Goal: Transaction & Acquisition: Purchase product/service

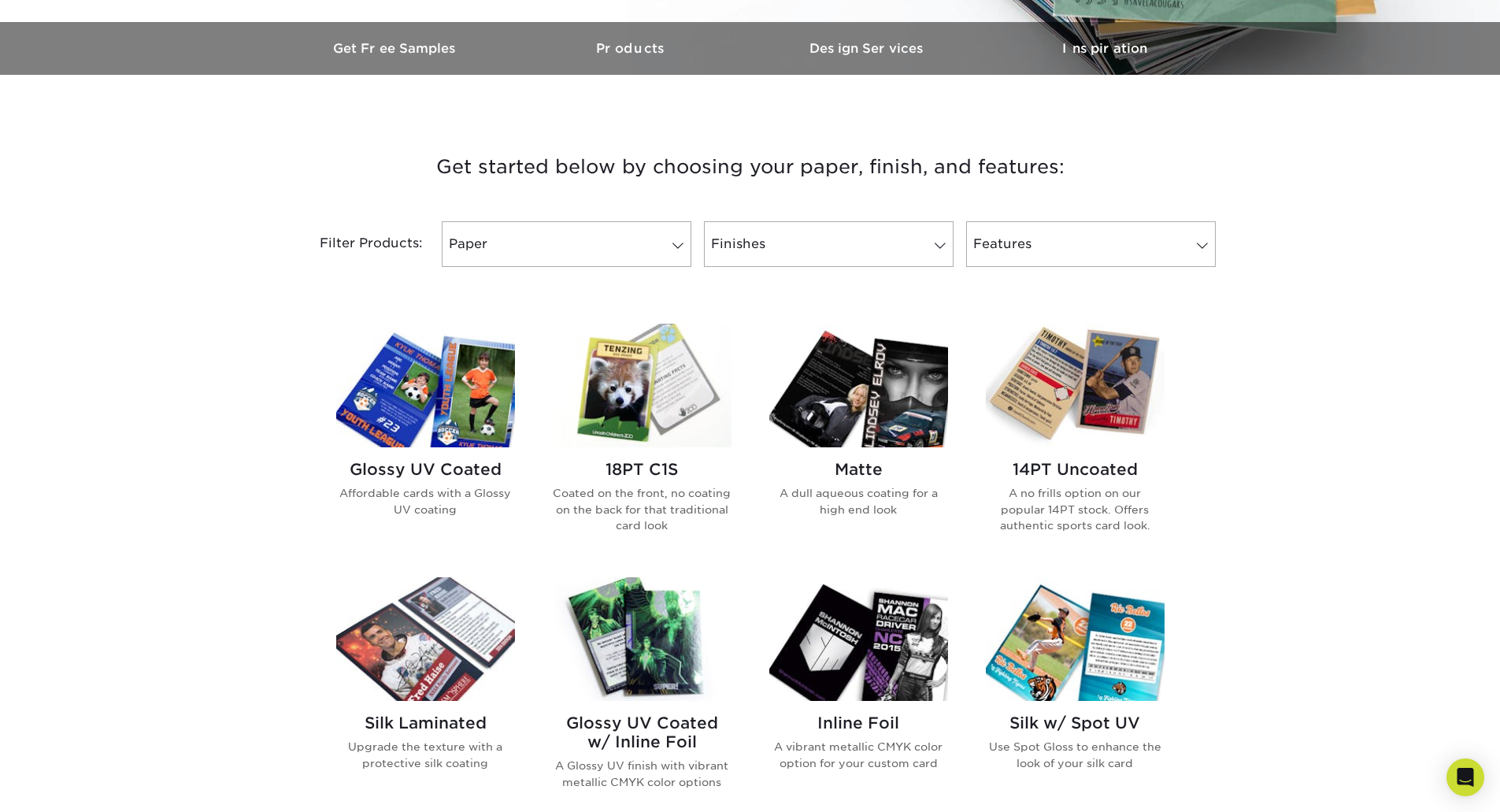
scroll to position [551, 0]
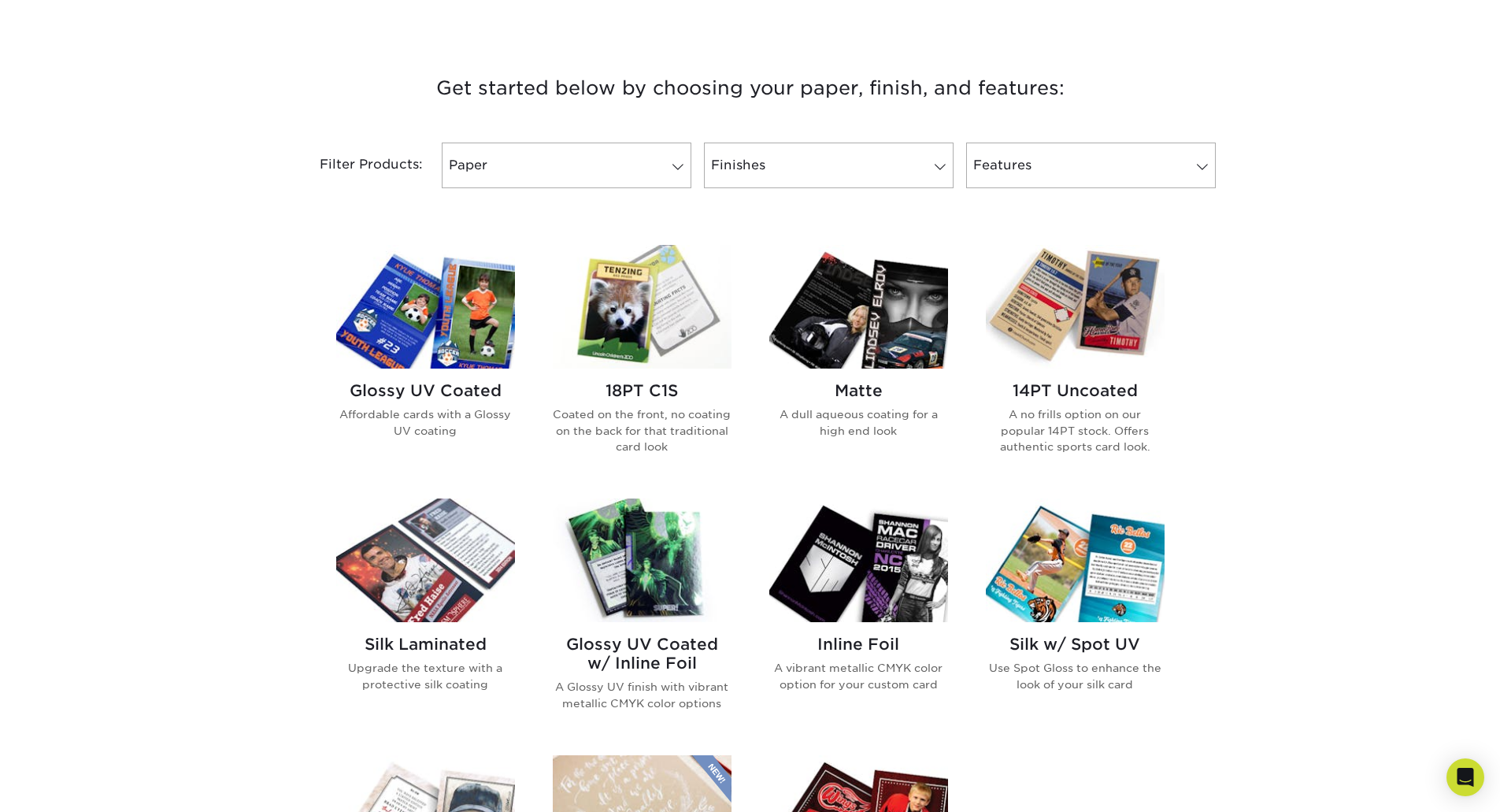
click at [455, 314] on img at bounding box center [425, 306] width 179 height 123
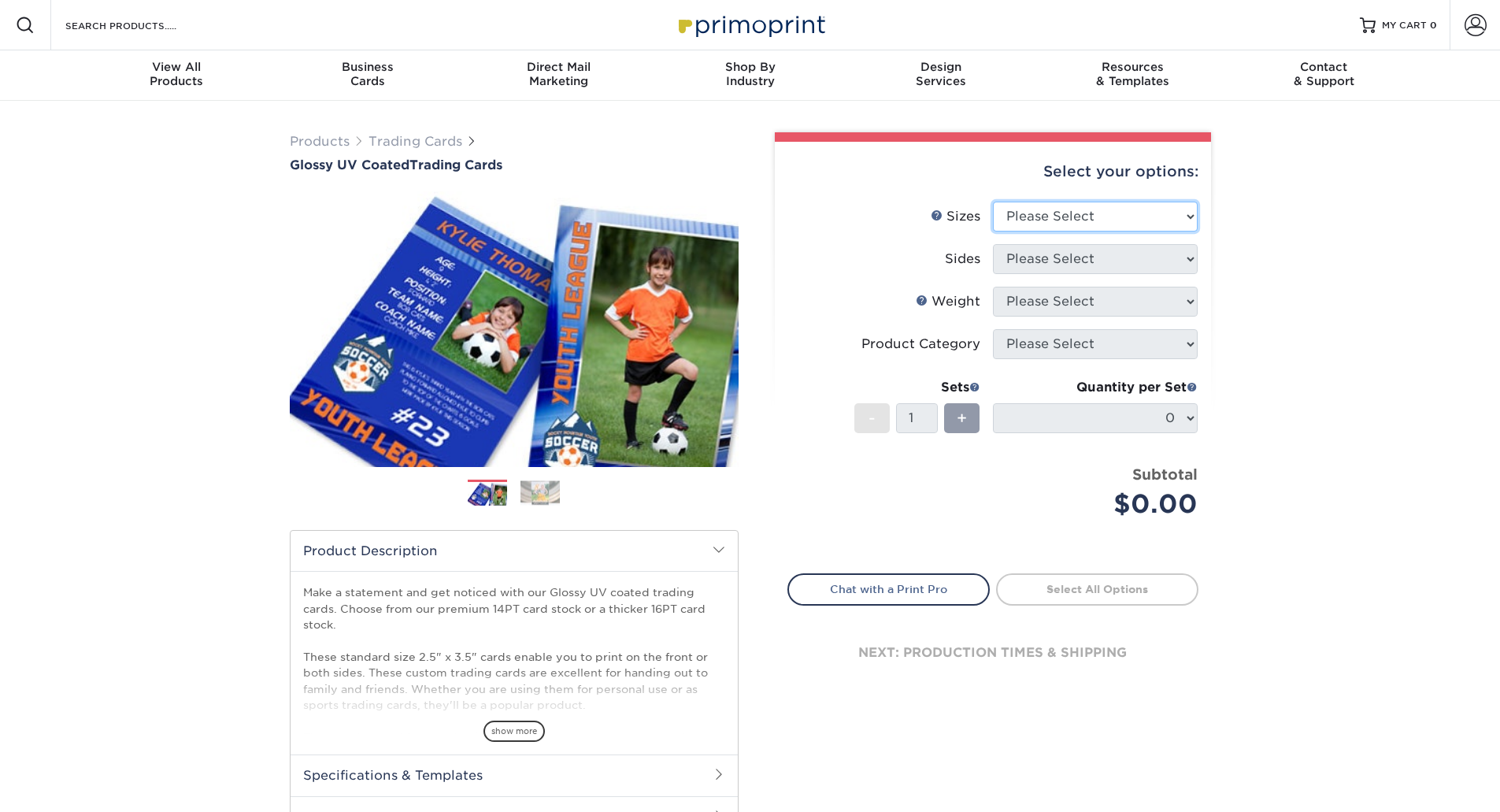
click at [1014, 211] on select "Please Select 2.5" x 3.5"" at bounding box center [1095, 216] width 205 height 30
select select "2.50x3.50"
click at [993, 202] on select "Please Select 2.5" x 3.5"" at bounding box center [1095, 216] width 205 height 30
click at [1028, 260] on select "Please Select Print Both Sides Print Front Only" at bounding box center [1095, 258] width 205 height 30
select select "13abbda7-1d64-4f25-8bb2-c179b224825d"
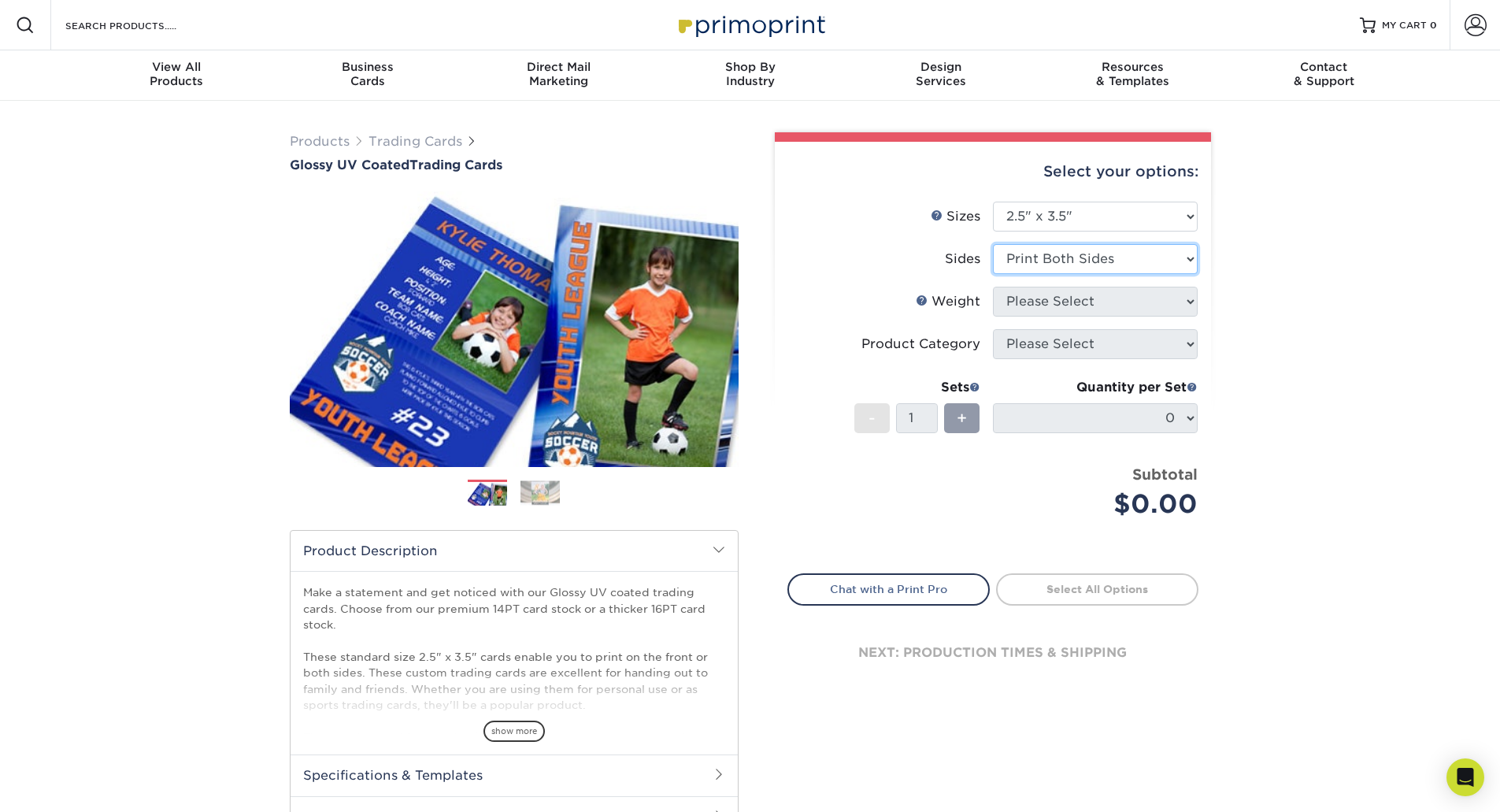
click at [993, 244] on select "Please Select Print Both Sides Print Front Only" at bounding box center [1095, 258] width 205 height 30
click at [1041, 302] on select "Please Select 16PT 14PT 18PT C1S" at bounding box center [1095, 301] width 205 height 30
select select "14PT"
click at [993, 287] on select "Please Select 16PT 14PT 18PT C1S" at bounding box center [1095, 301] width 205 height 30
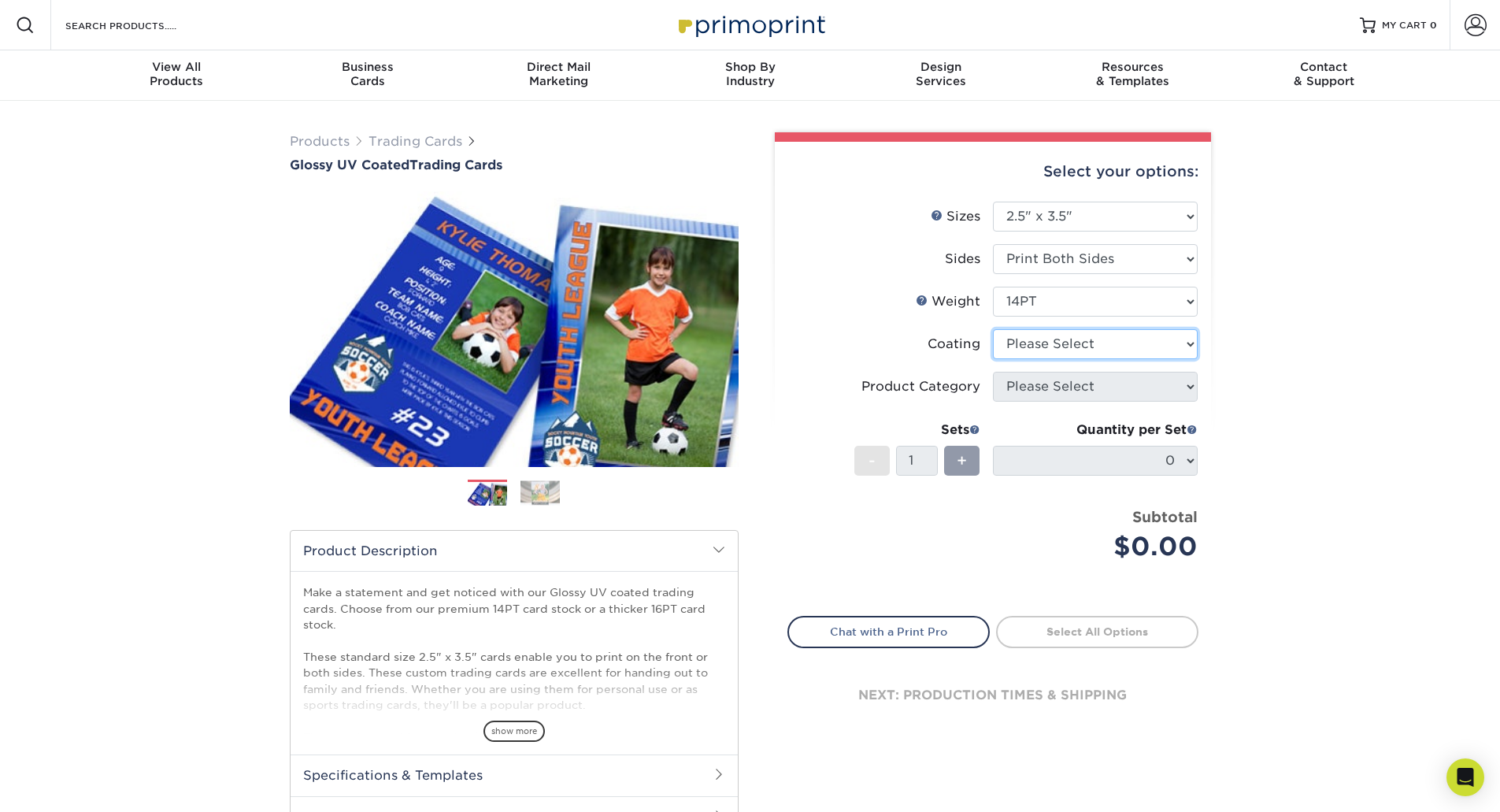
click at [1043, 341] on select at bounding box center [1095, 344] width 205 height 30
select select "ae367451-b2b8-45df-a344-0f05b6a12993"
click at [993, 329] on select at bounding box center [1095, 344] width 205 height 30
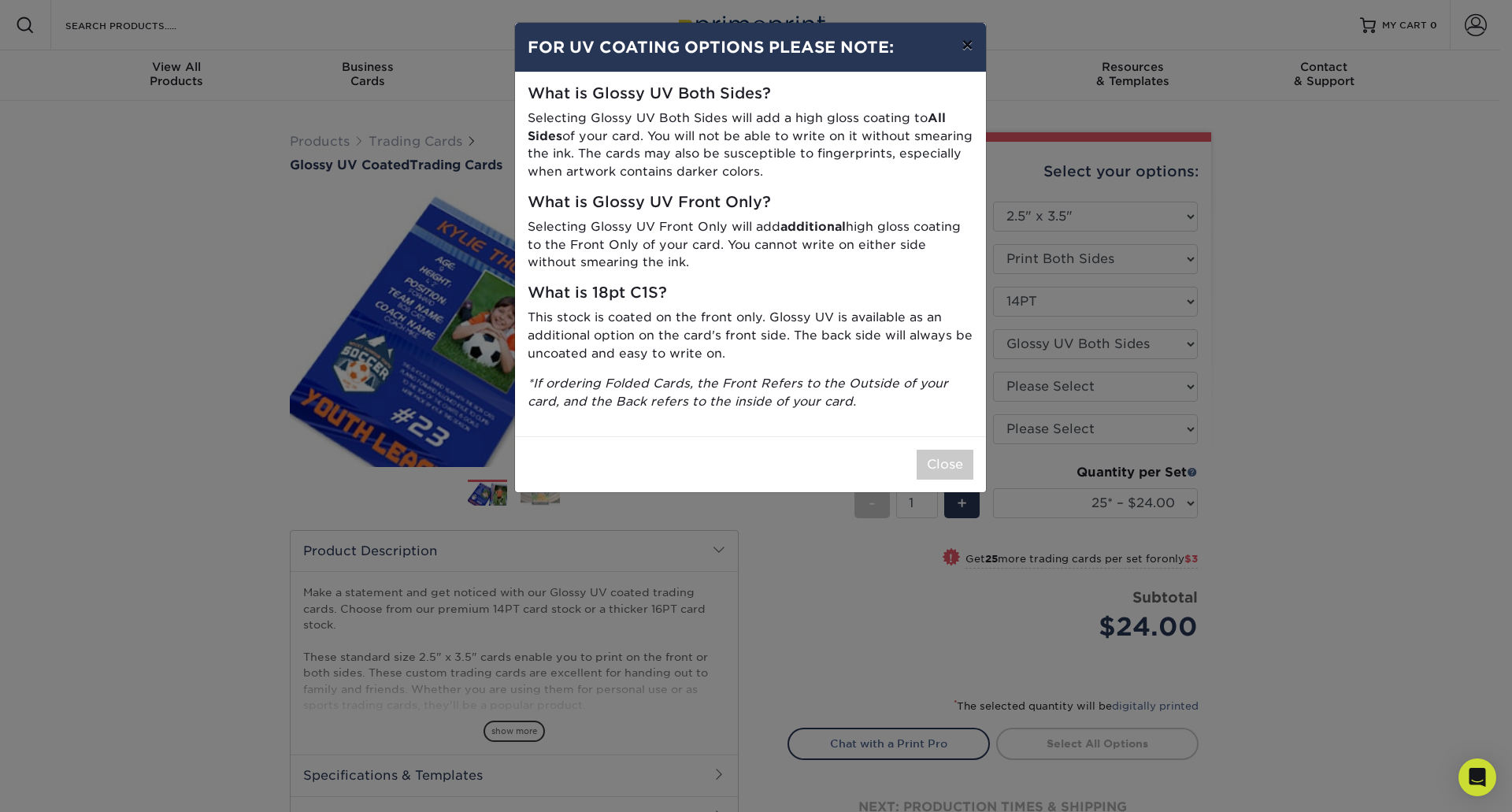
click at [963, 53] on button "×" at bounding box center [967, 45] width 36 height 44
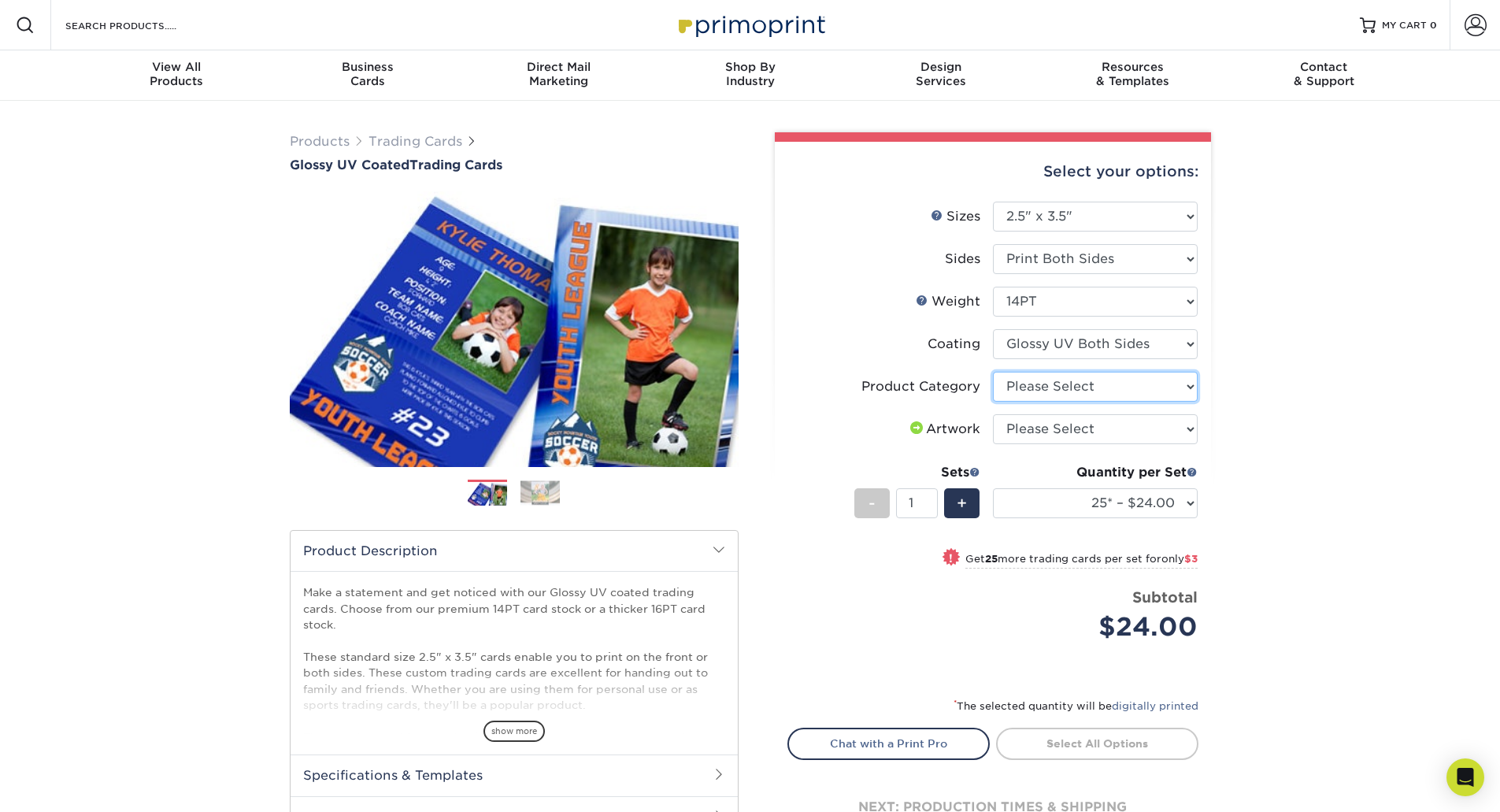
click at [1037, 383] on select "Please Select Trading Cards" at bounding box center [1095, 386] width 205 height 30
select select "c2f9bce9-36c2-409d-b101-c29d9d031e18"
click at [993, 371] on select "Please Select Trading Cards" at bounding box center [1095, 386] width 205 height 30
click at [1033, 425] on select "Please Select I will upload files I need a design - $100" at bounding box center [1095, 429] width 205 height 30
select select "upload"
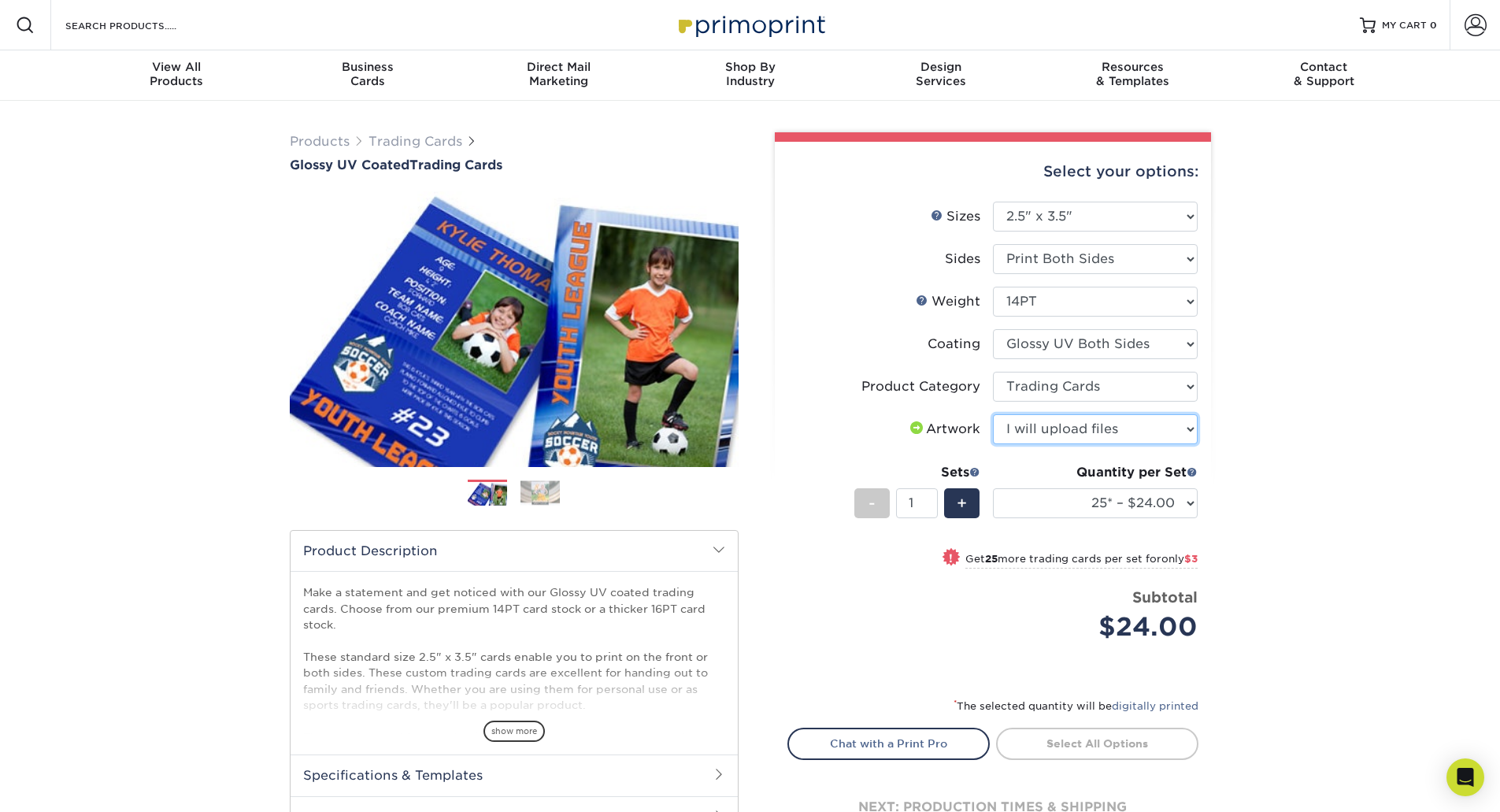
click at [993, 414] on select "Please Select I will upload files I need a design - $100" at bounding box center [1095, 429] width 205 height 30
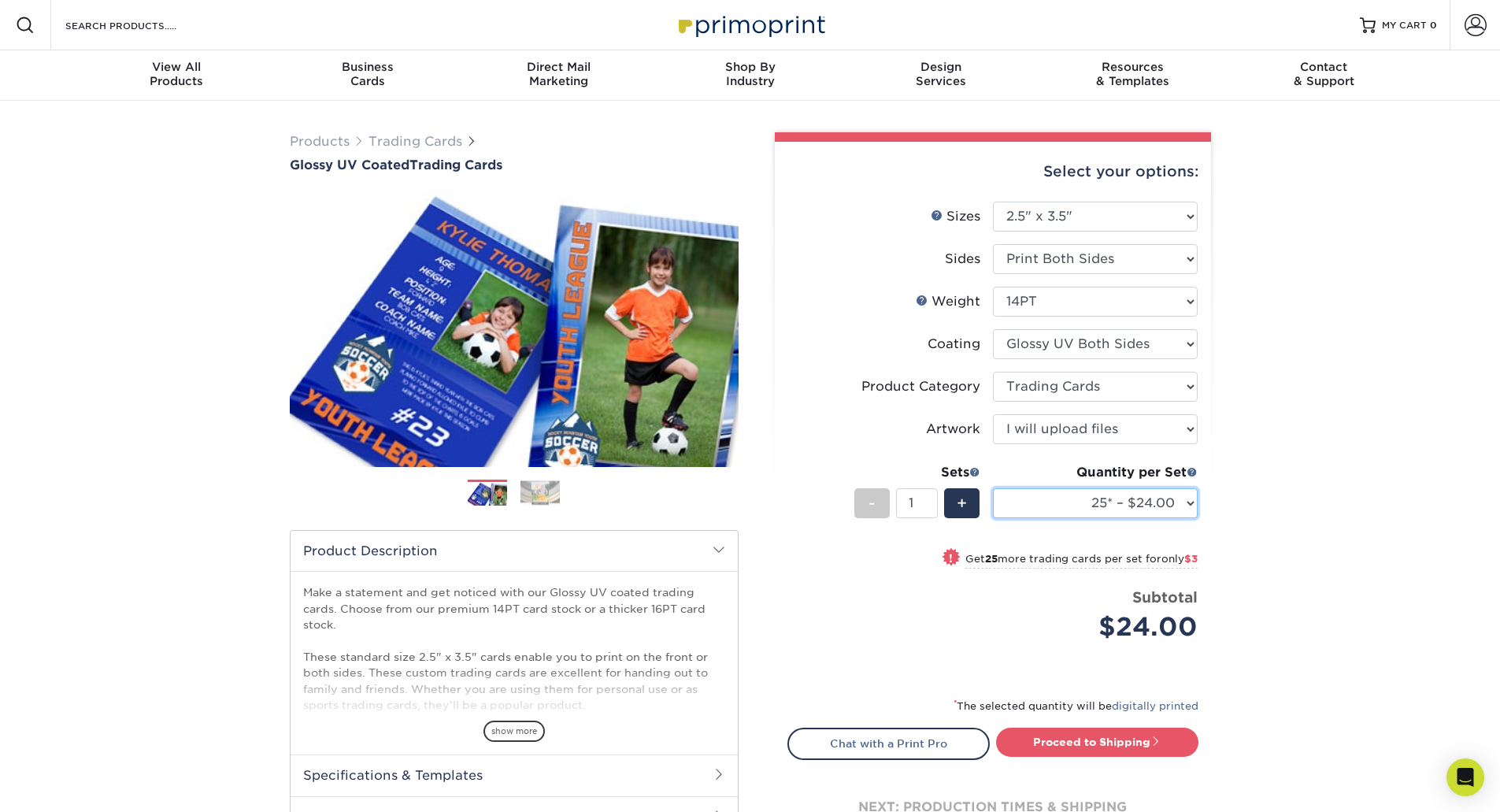
click at [1194, 495] on select "25* – $24.00 50* – $27.00 75* – $34.00 100* – $37.00 250* – $48.00 500 – $59.00…" at bounding box center [1095, 502] width 205 height 30
click at [1286, 499] on div "Products Trading Cards Glossy UV Coated Trading Cards Previous Next /" at bounding box center [750, 521] width 1500 height 841
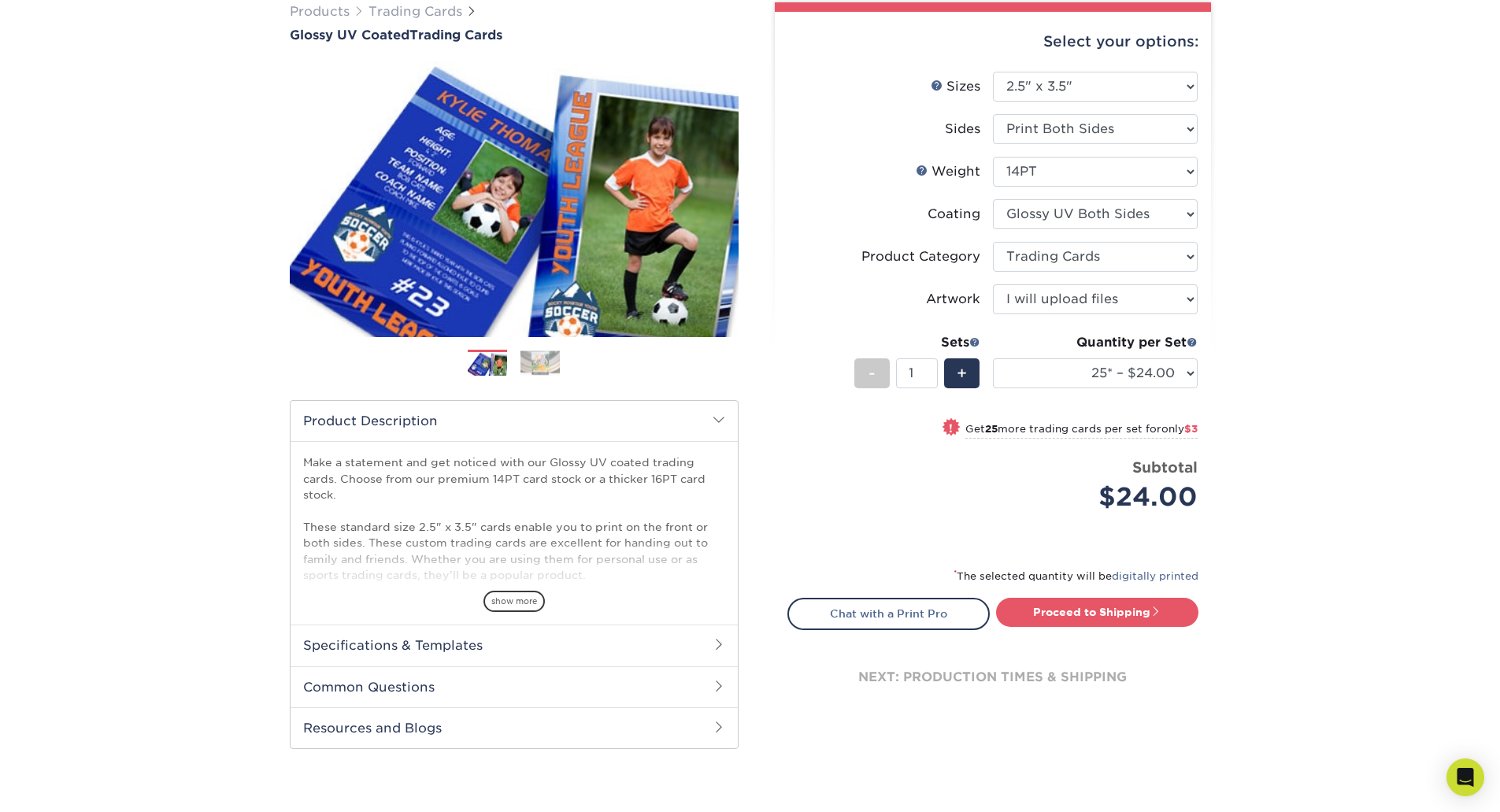
scroll to position [158, 0]
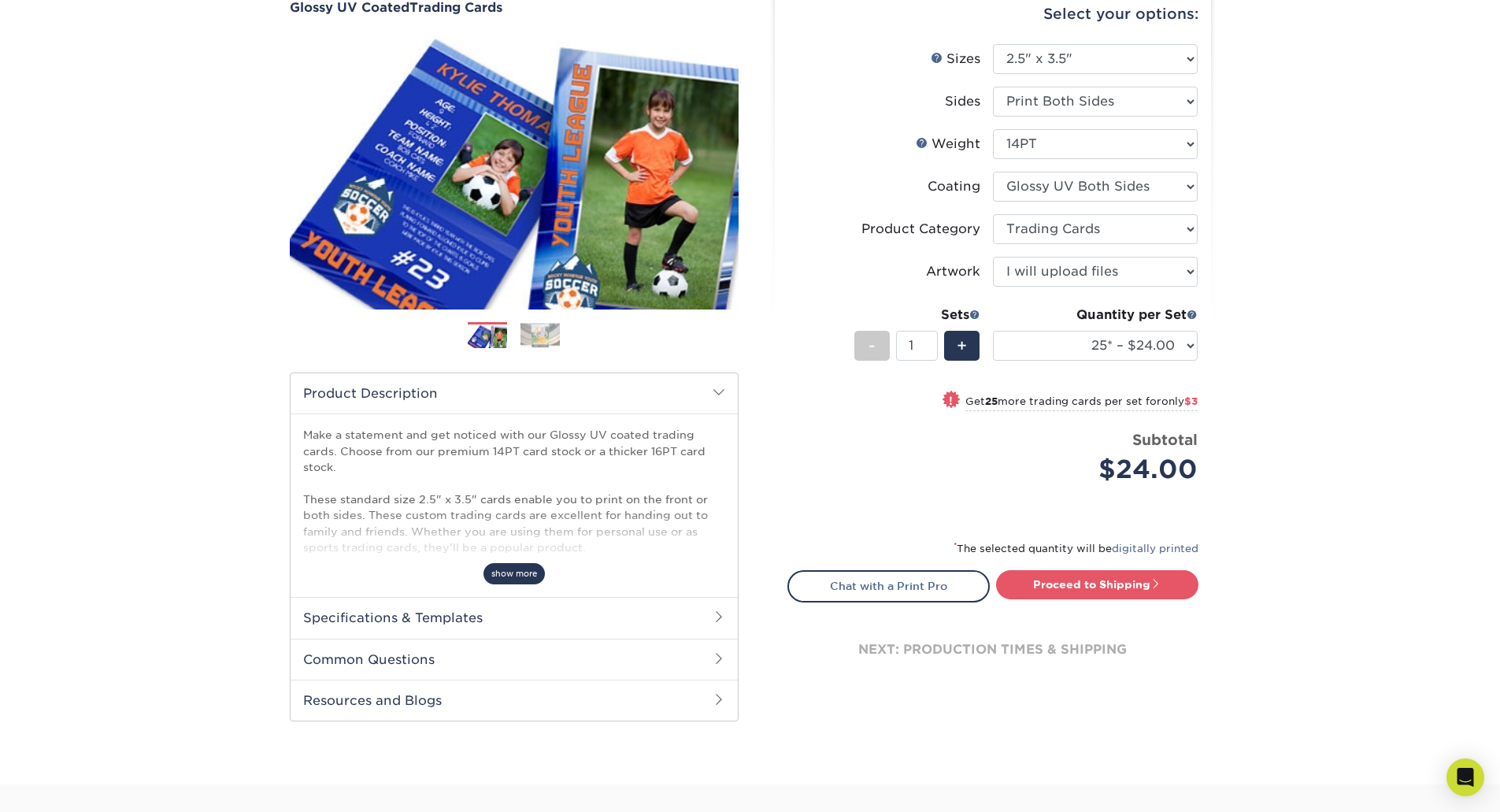
click at [526, 579] on span "show more" at bounding box center [514, 573] width 62 height 21
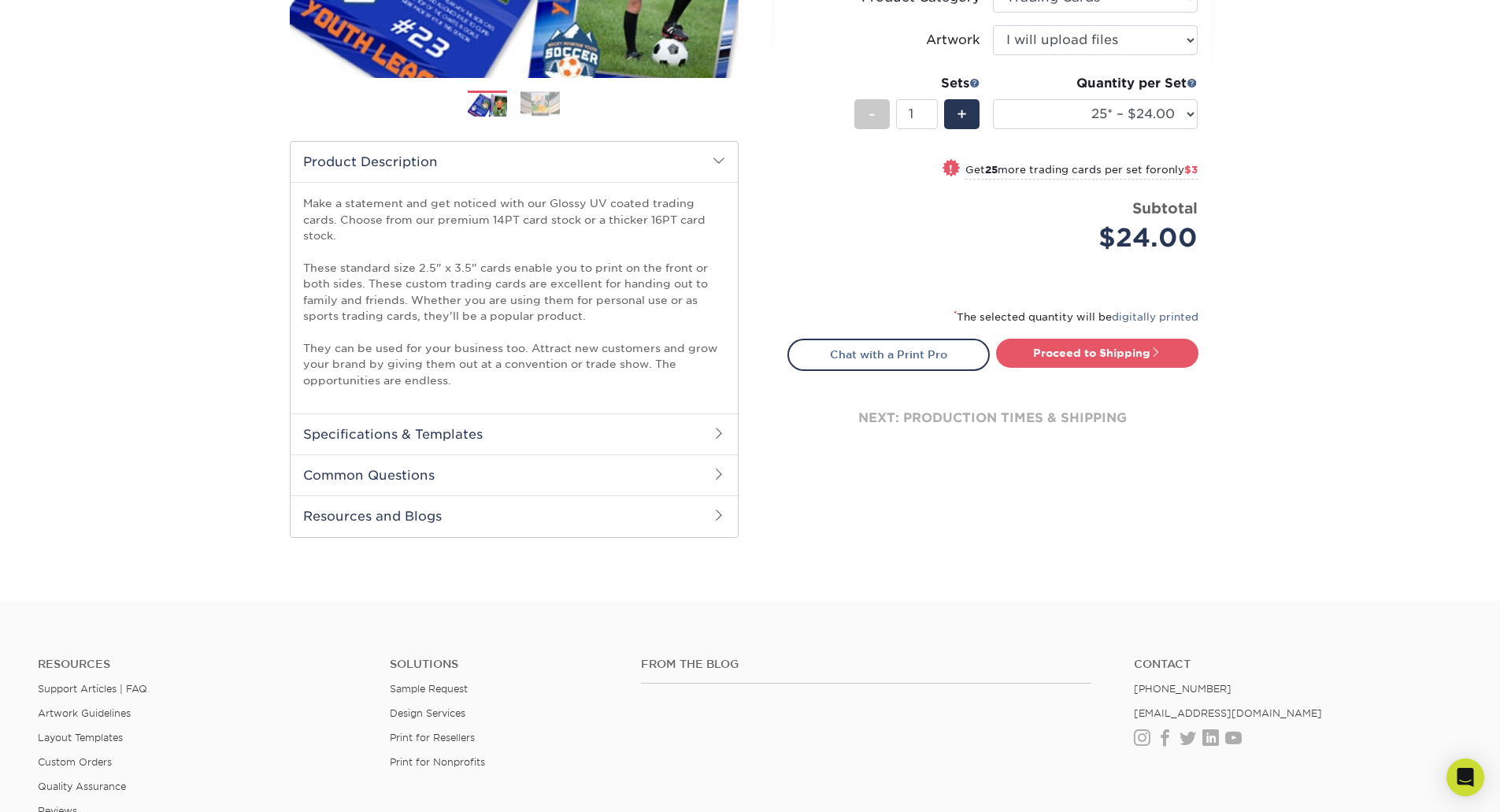
scroll to position [393, 0]
